Goal: Information Seeking & Learning: Find contact information

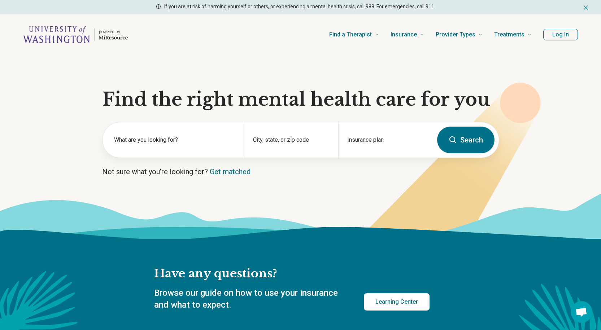
click at [313, 29] on div "Find a Therapist Mental Health Conditions ADHD Anxiety Anorexia Autism Bipolar …" at bounding box center [335, 34] width 392 height 29
click at [452, 140] on icon at bounding box center [453, 140] width 9 height 9
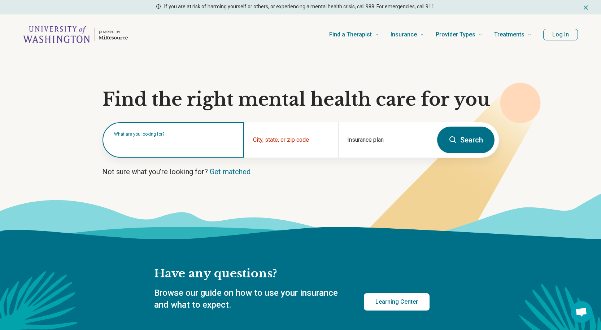
click at [191, 150] on div "What are you looking for?" at bounding box center [172, 139] width 141 height 35
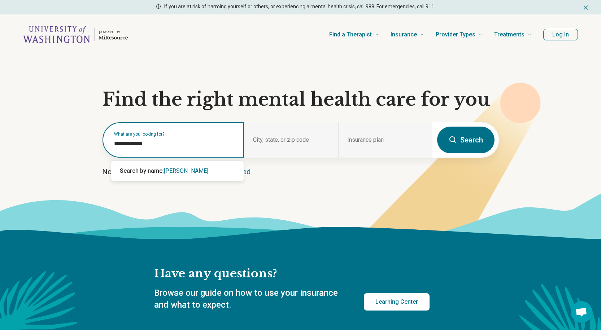
type input "**********"
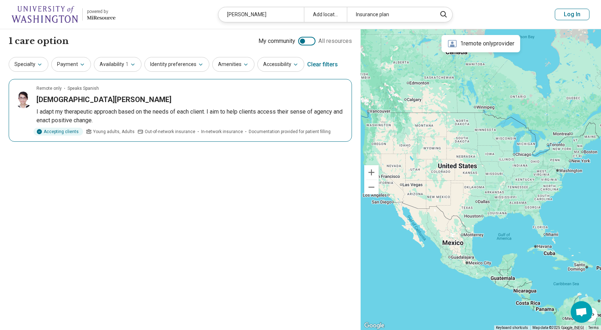
click at [69, 97] on h3 "[DEMOGRAPHIC_DATA][PERSON_NAME]" at bounding box center [103, 100] width 135 height 10
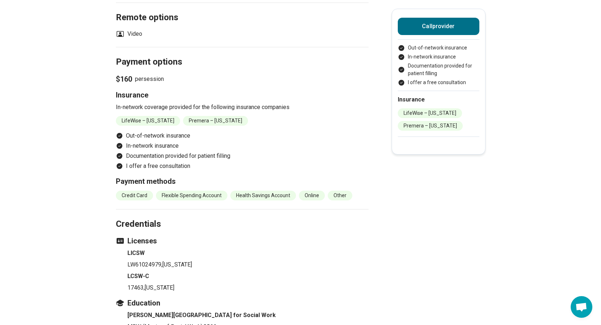
scroll to position [541, 0]
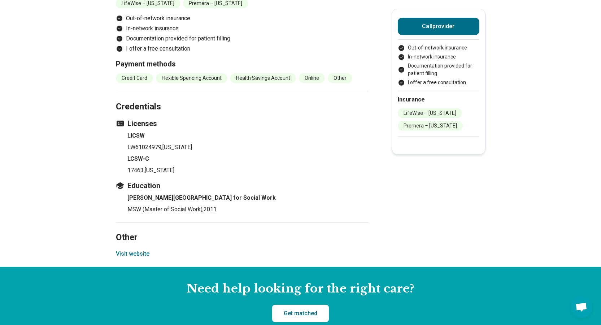
drag, startPoint x: 145, startPoint y: 229, endPoint x: 139, endPoint y: 229, distance: 5.8
click at [139, 249] on button "Visit website" at bounding box center [133, 253] width 34 height 9
